Goal: Download file/media

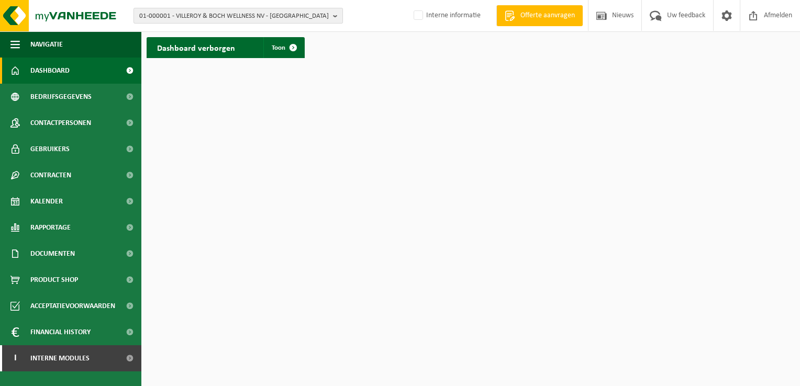
click at [161, 18] on span "01-000001 - VILLEROY & BOCH WELLNESS NV - [GEOGRAPHIC_DATA]" at bounding box center [233, 16] width 189 height 16
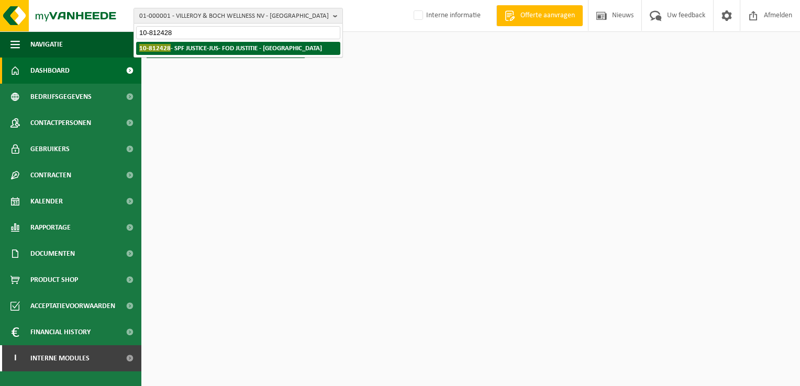
type input "10-812428"
click at [182, 48] on strong "10-812428 - SPF JUSTICE-JUS- FOD JUSTITIE - [GEOGRAPHIC_DATA]" at bounding box center [230, 48] width 183 height 8
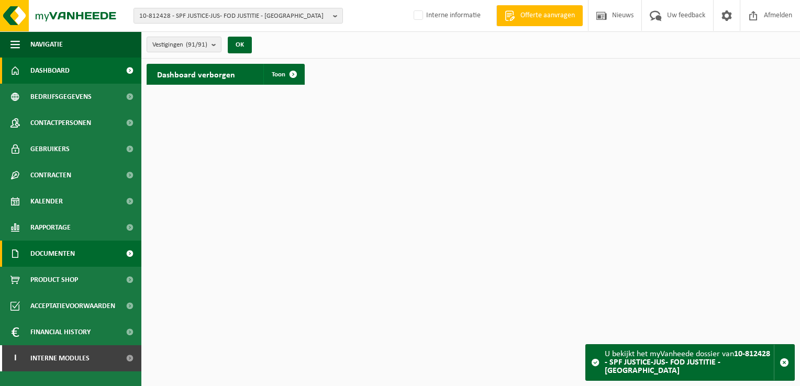
click at [71, 256] on span "Documenten" at bounding box center [52, 254] width 44 height 26
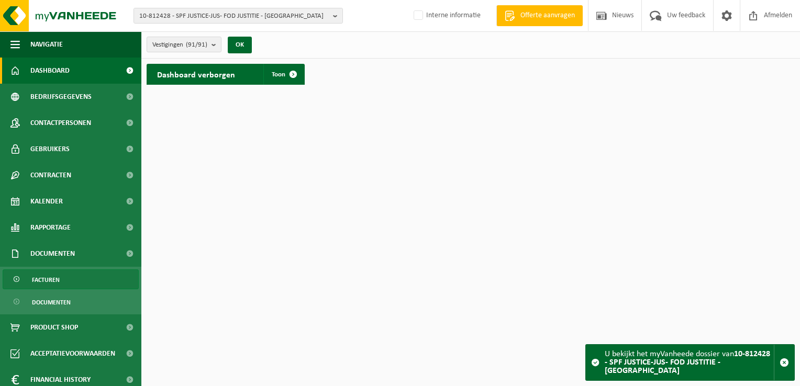
click at [71, 278] on link "Facturen" at bounding box center [71, 280] width 136 height 20
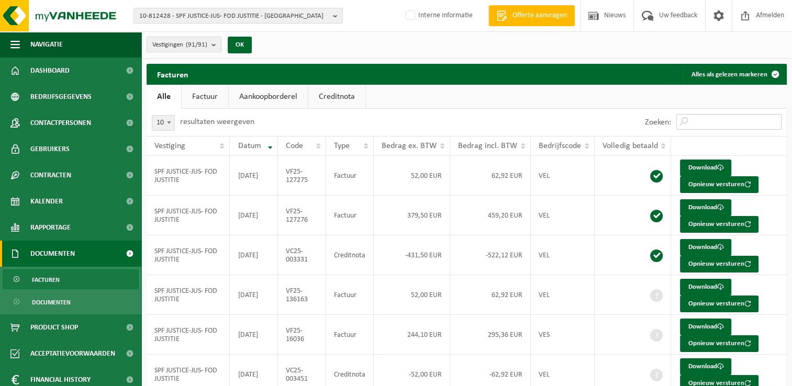
click at [695, 125] on input "Zoeken:" at bounding box center [728, 122] width 105 height 16
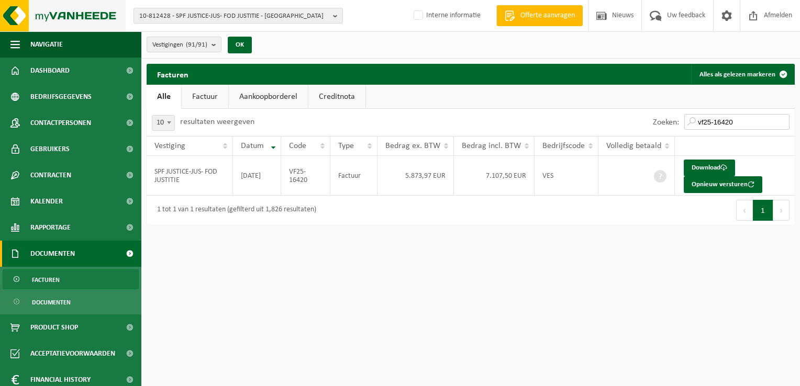
type input "vf25-16420"
click at [706, 170] on link "Download" at bounding box center [709, 168] width 51 height 17
